Goal: Transaction & Acquisition: Purchase product/service

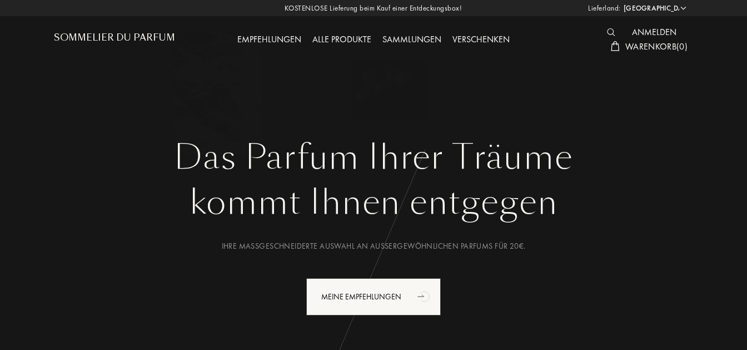
select select "DE"
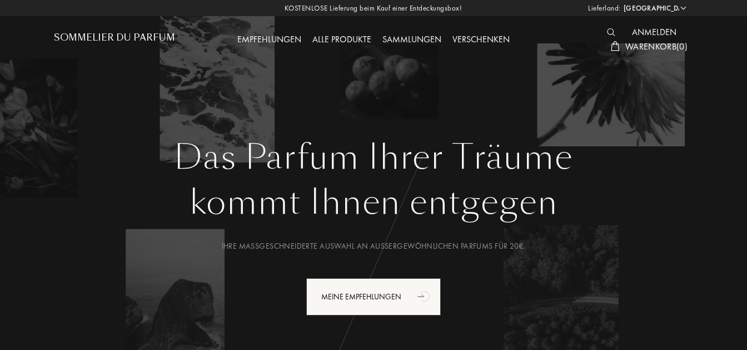
click at [355, 38] on div "Alle Produkte" at bounding box center [342, 40] width 70 height 14
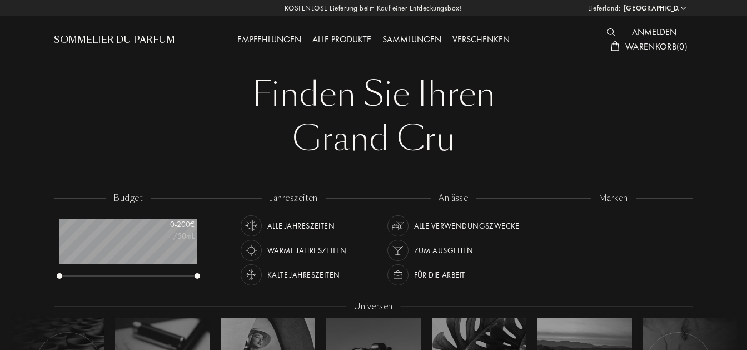
select select "DE"
click at [609, 28] on div at bounding box center [614, 33] width 25 height 14
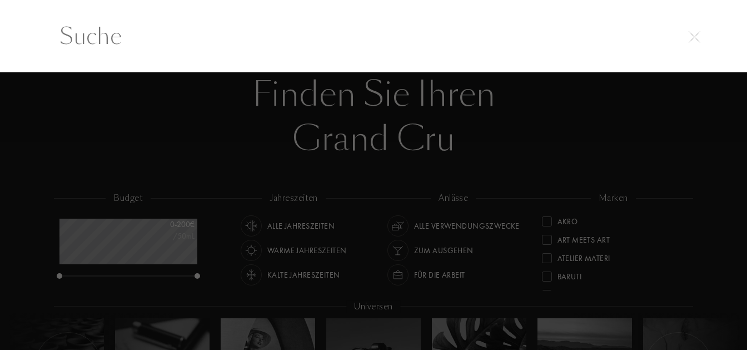
scroll to position [0, 0]
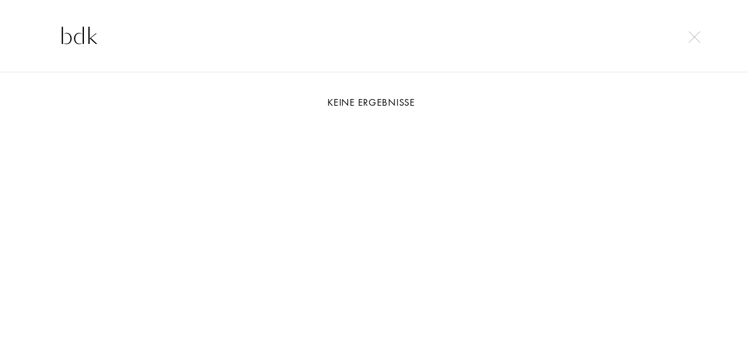
type input "bdk"
click at [688, 41] on div at bounding box center [695, 35] width 16 height 13
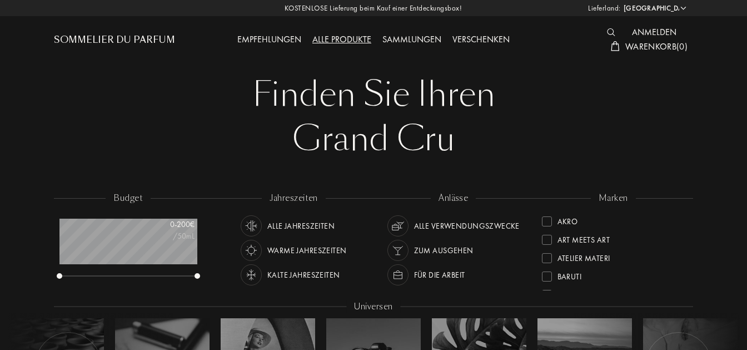
click at [107, 34] on div "Sommelier du Parfum" at bounding box center [114, 39] width 121 height 13
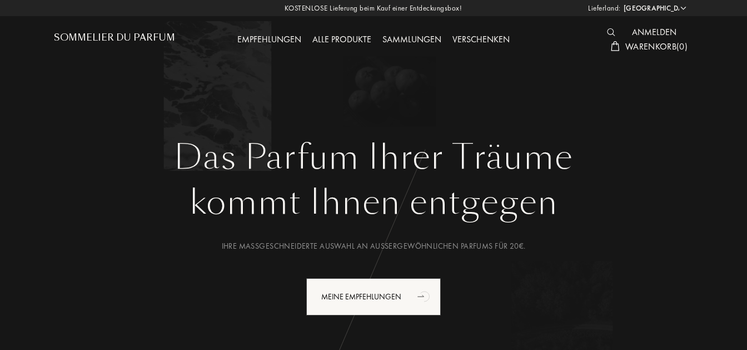
select select "DE"
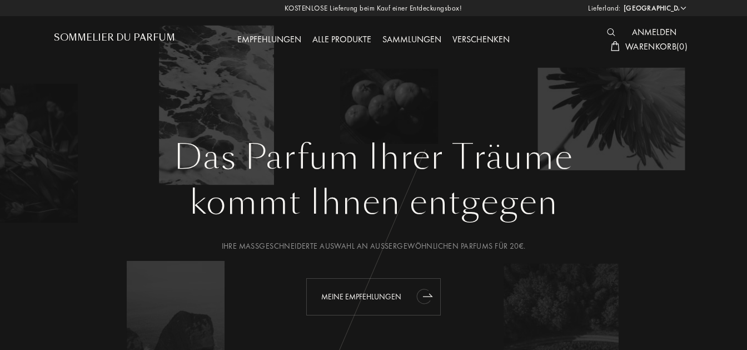
click at [369, 294] on div "Meine Empfehlungen" at bounding box center [373, 296] width 135 height 37
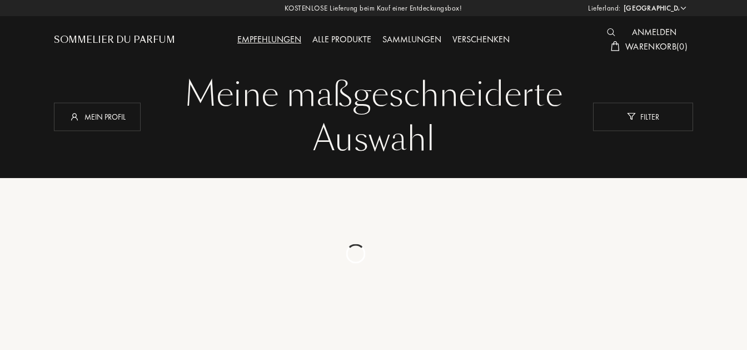
select select "DE"
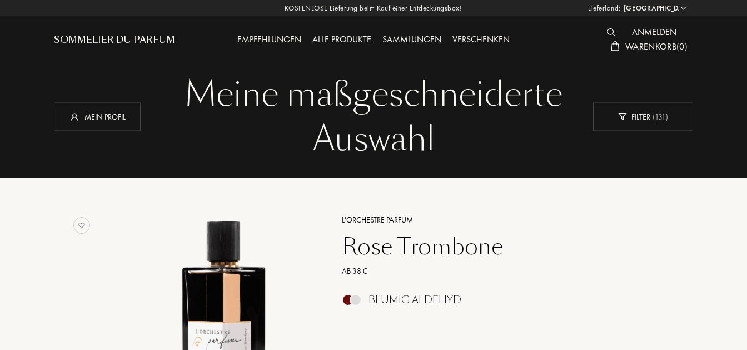
click at [416, 248] on div "Rose Trombone" at bounding box center [496, 246] width 324 height 27
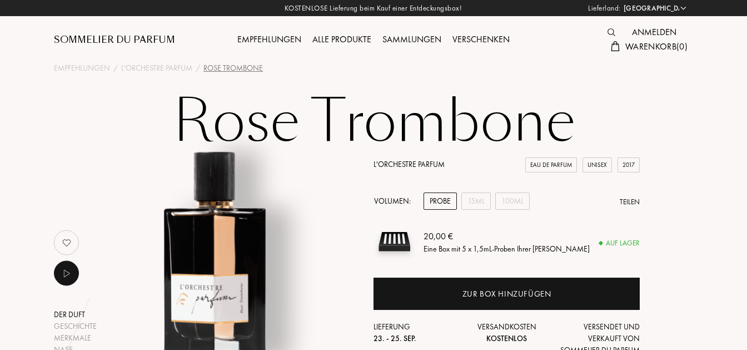
select select "DE"
click at [612, 29] on img at bounding box center [612, 32] width 8 height 8
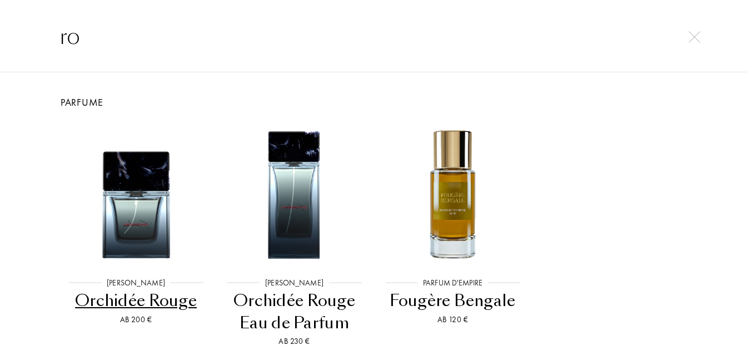
type input "r"
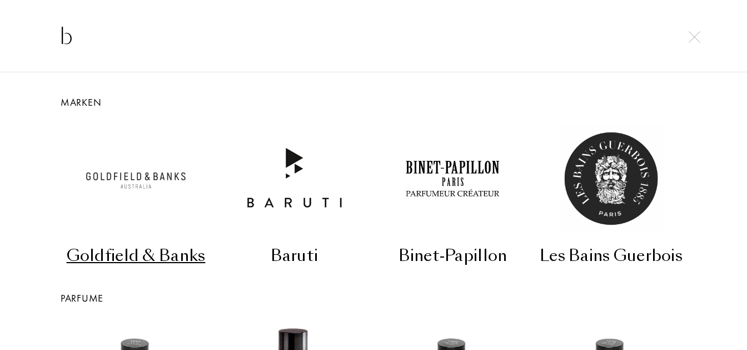
click at [407, 33] on input "b" at bounding box center [373, 35] width 673 height 33
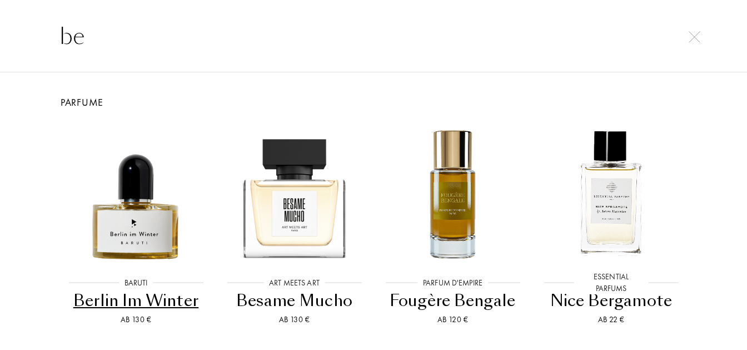
type input "b"
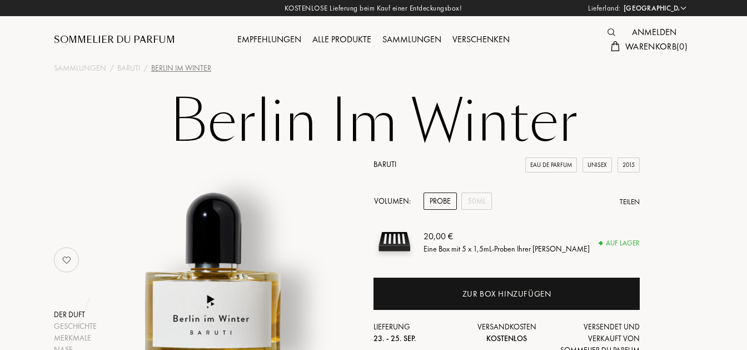
select select "DE"
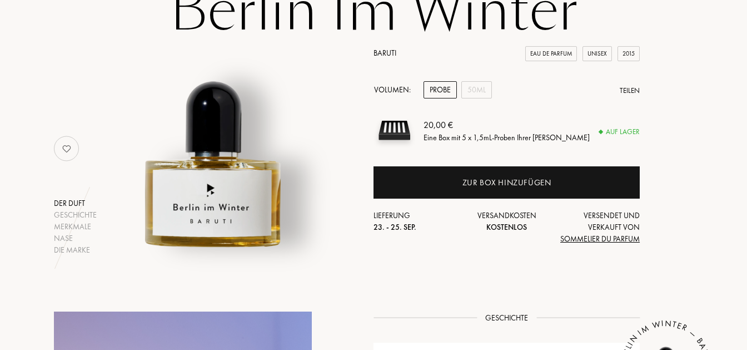
scroll to position [109, 0]
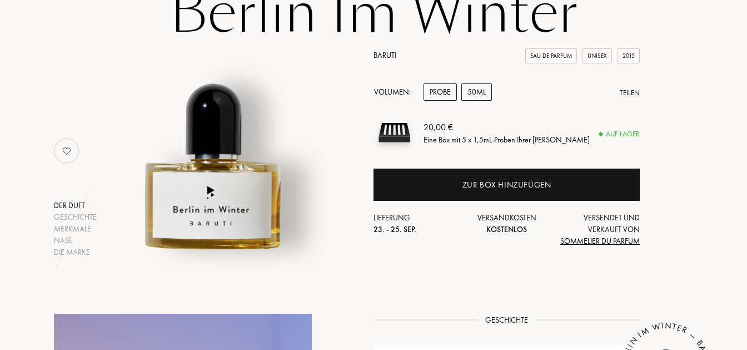
click at [474, 93] on div "50mL" at bounding box center [477, 91] width 31 height 17
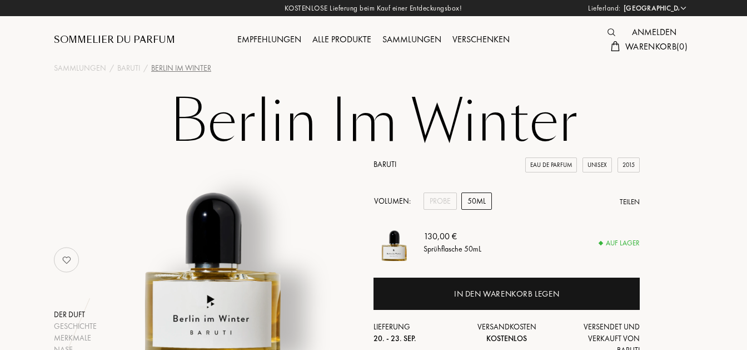
scroll to position [70, 0]
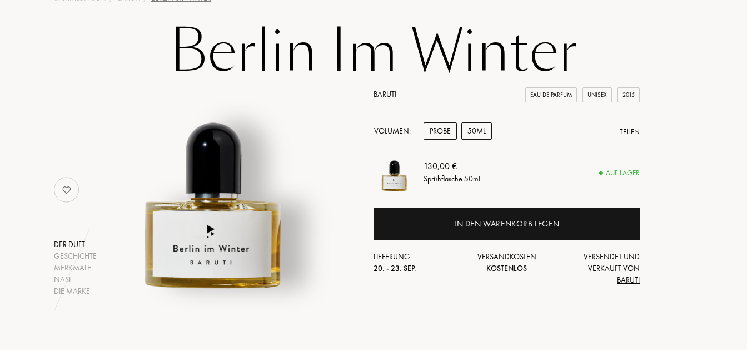
click at [439, 128] on div "Probe" at bounding box center [440, 130] width 33 height 17
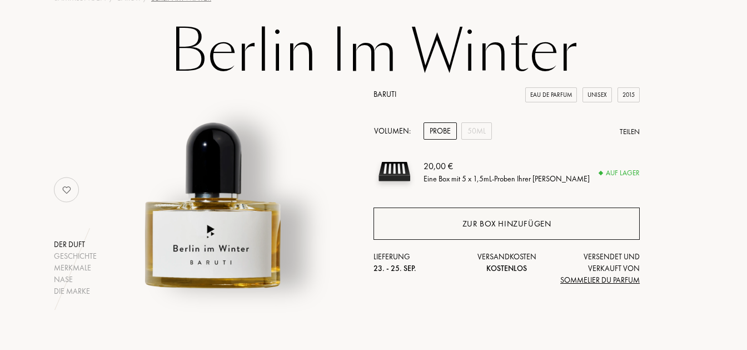
click at [439, 219] on div "Zur Box hinzufügen" at bounding box center [507, 223] width 266 height 32
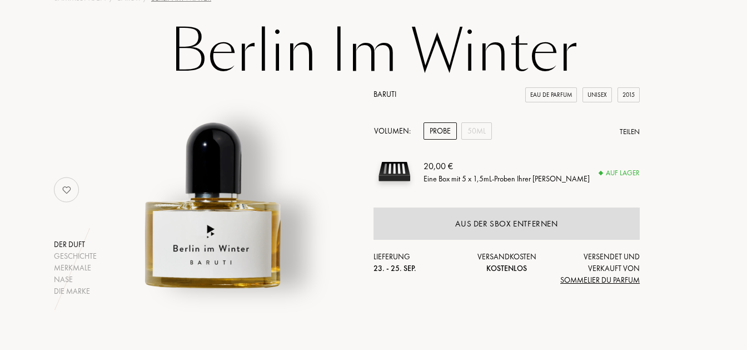
scroll to position [173, 0]
